Goal: Information Seeking & Learning: Find contact information

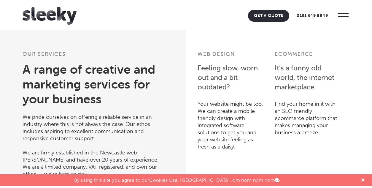
scroll to position [1594, 0]
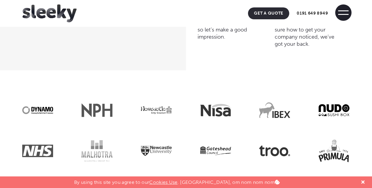
click at [344, 15] on span at bounding box center [344, 12] width 16 height 16
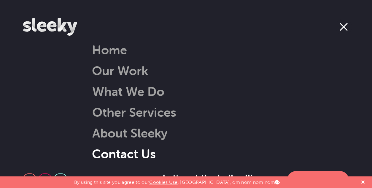
click at [121, 151] on link "Contact Us" at bounding box center [124, 153] width 64 height 15
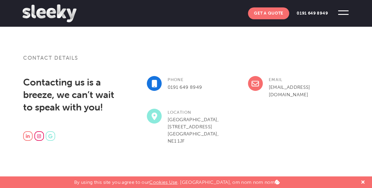
scroll to position [139, 0]
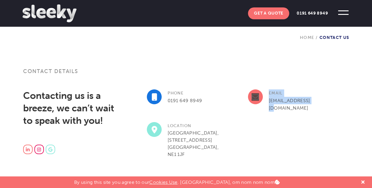
drag, startPoint x: 316, startPoint y: 97, endPoint x: 254, endPoint y: 108, distance: 62.7
click at [259, 102] on div "Email info@sleeky.co.uk" at bounding box center [298, 105] width 101 height 33
copy div "Email info@sleeky.co.uk"
click at [302, 109] on div "Email info@sleeky.co.uk" at bounding box center [298, 105] width 101 height 33
drag, startPoint x: 301, startPoint y: 101, endPoint x: 268, endPoint y: 102, distance: 33.3
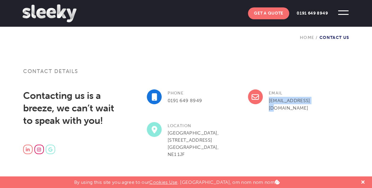
click at [268, 102] on div "Email info@sleeky.co.uk" at bounding box center [298, 105] width 101 height 33
copy link "[EMAIL_ADDRESS][DOMAIN_NAME]"
